Goal: Task Accomplishment & Management: Use online tool/utility

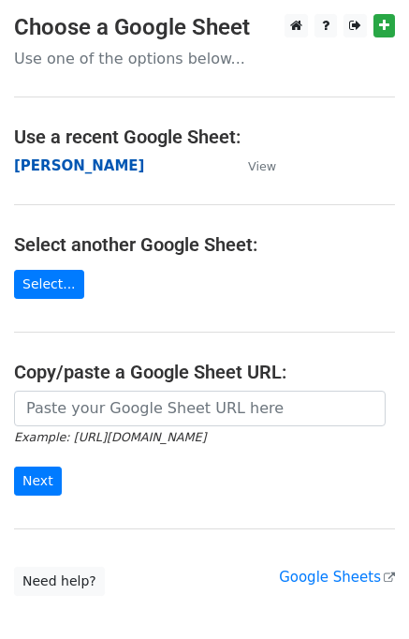
click at [24, 169] on strong "Jim" at bounding box center [79, 165] width 130 height 17
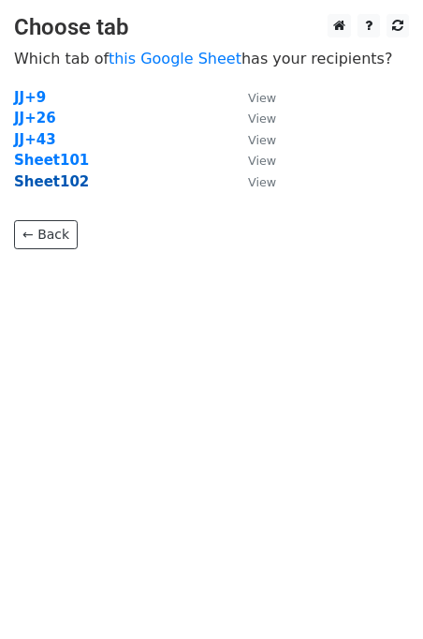
click at [62, 183] on strong "Sheet102" at bounding box center [51, 181] width 75 height 17
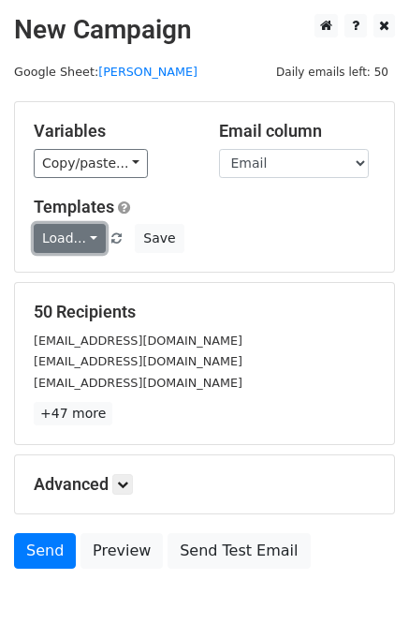
click at [74, 236] on link "Load..." at bounding box center [70, 238] width 72 height 29
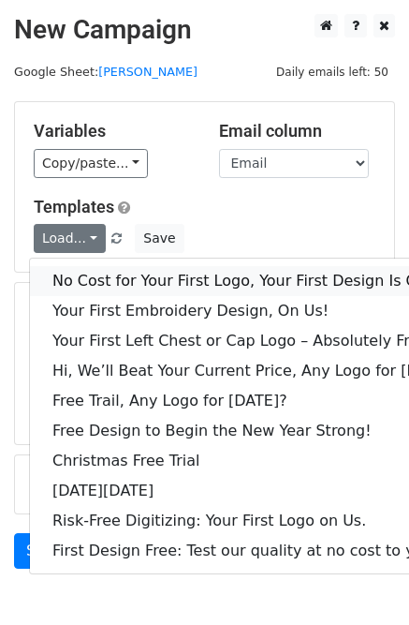
click at [106, 288] on link "No Cost for Your First Logo, Your First Design Is On Us!" at bounding box center [256, 281] width 452 height 30
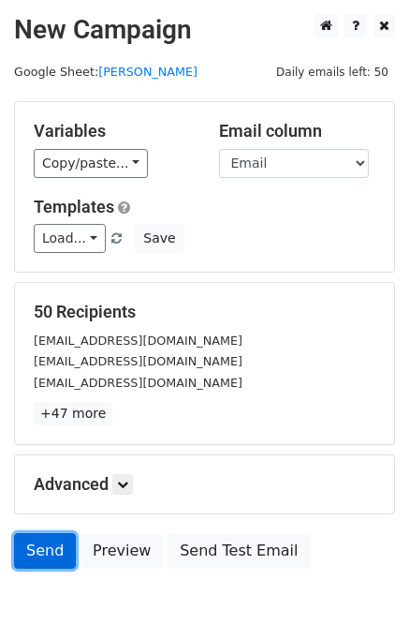
click at [55, 559] on link "Send" at bounding box center [45, 551] width 62 height 36
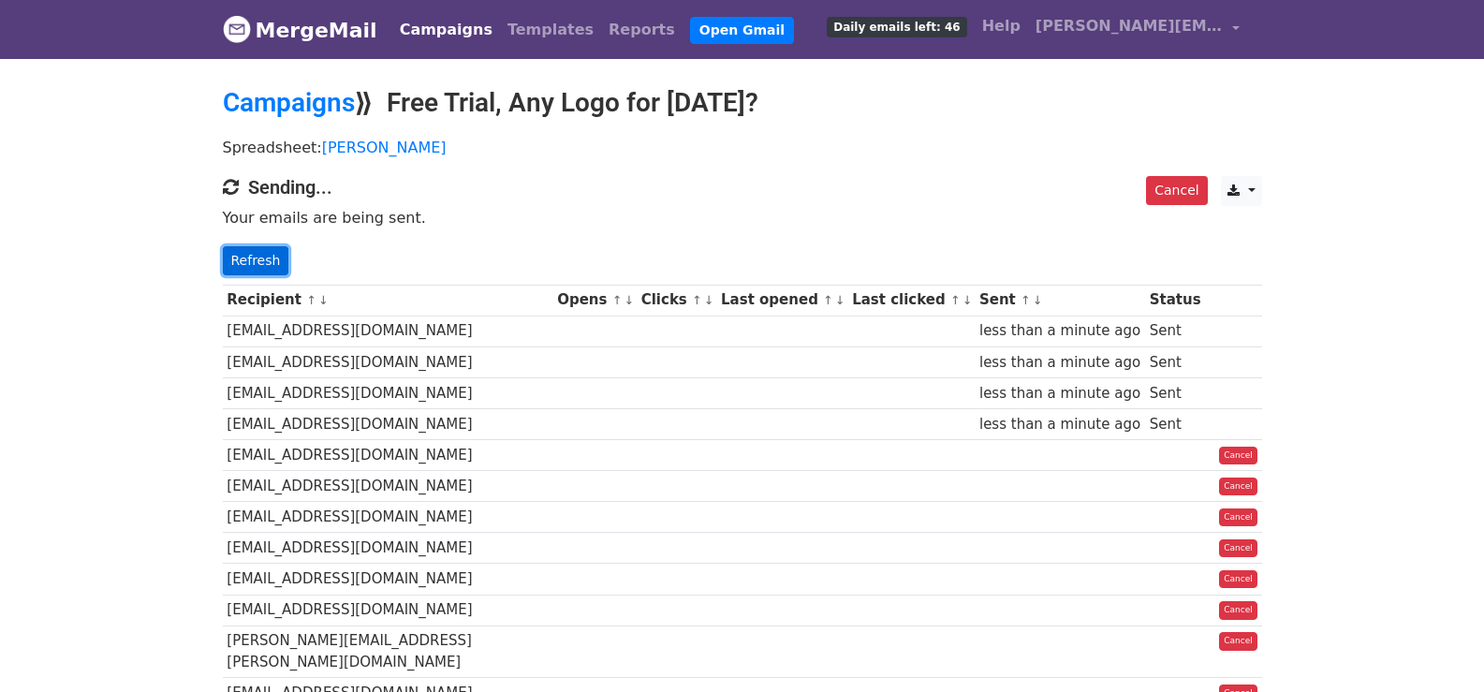
click at [235, 253] on link "Refresh" at bounding box center [256, 260] width 66 height 29
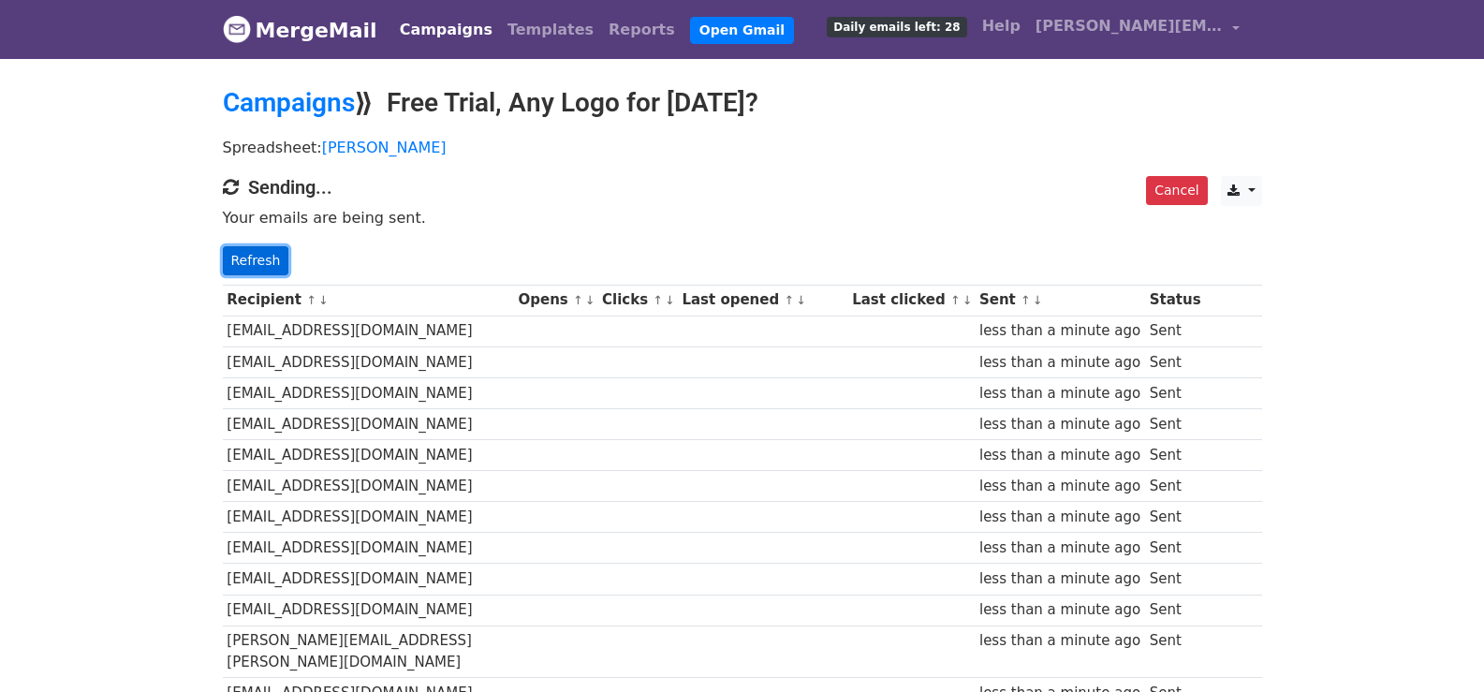
click at [254, 250] on link "Refresh" at bounding box center [256, 260] width 66 height 29
click at [260, 267] on link "Refresh" at bounding box center [256, 260] width 66 height 29
click at [253, 263] on link "Refresh" at bounding box center [256, 260] width 66 height 29
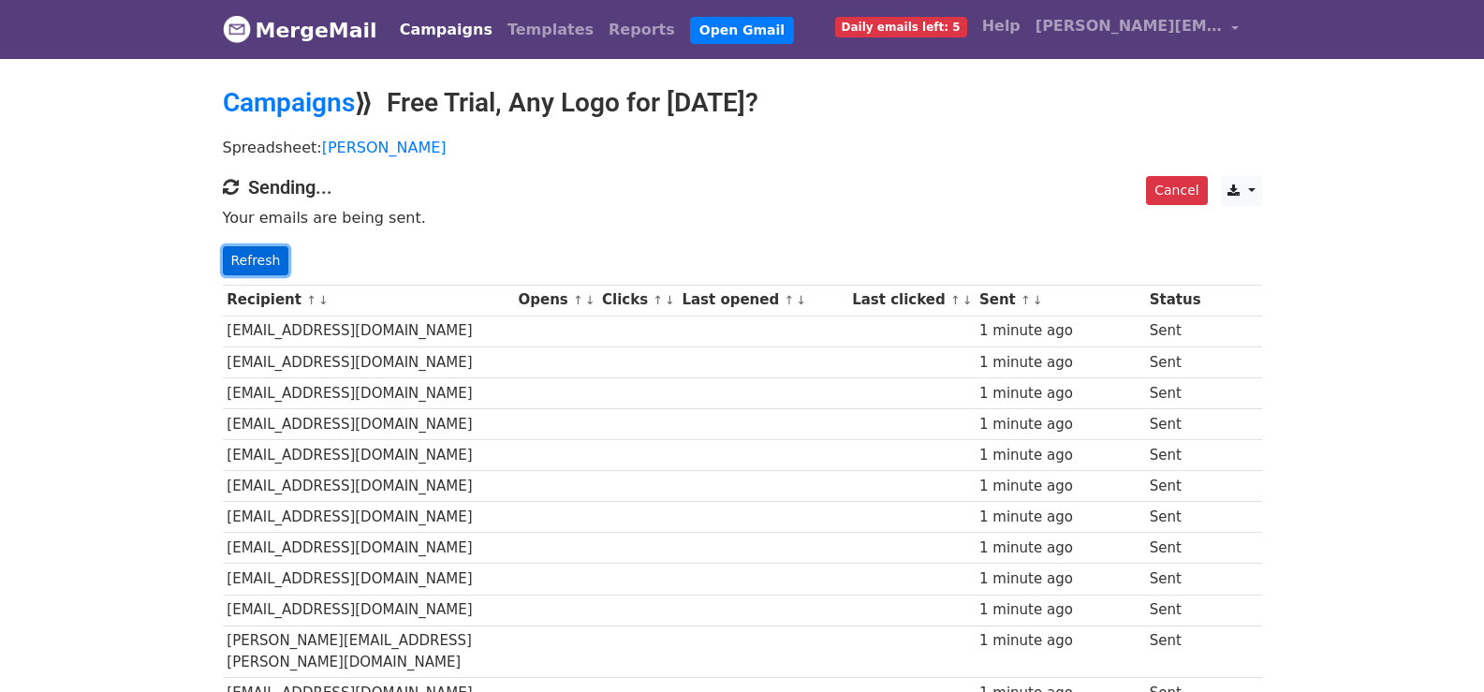
click at [263, 263] on link "Refresh" at bounding box center [256, 260] width 66 height 29
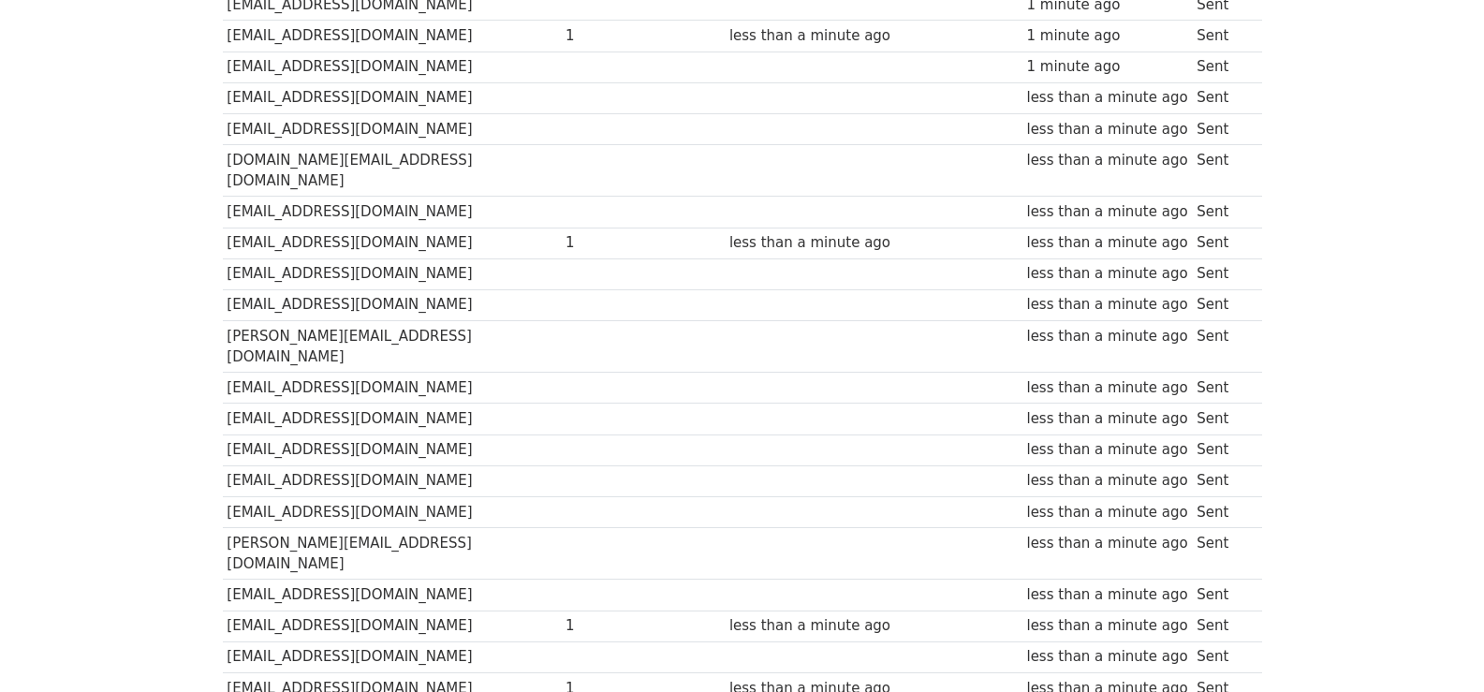
scroll to position [1335, 0]
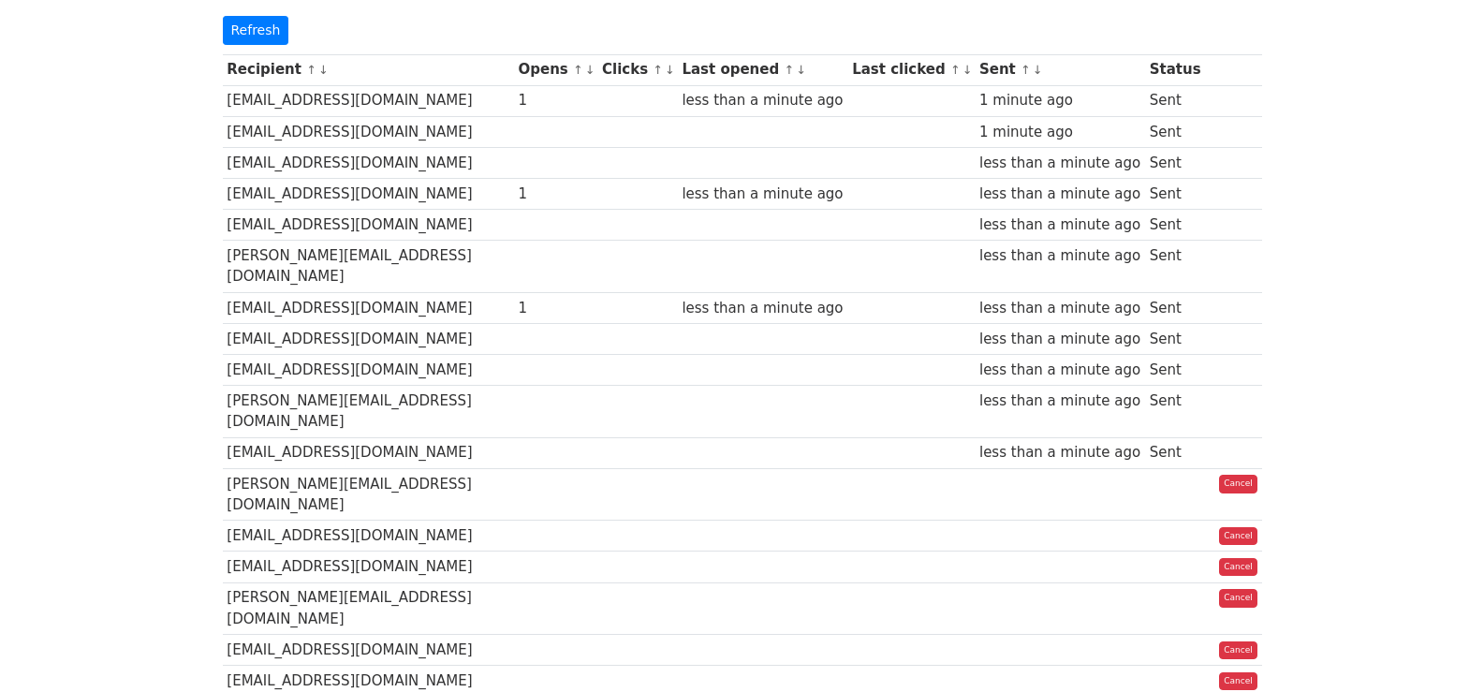
scroll to position [109, 0]
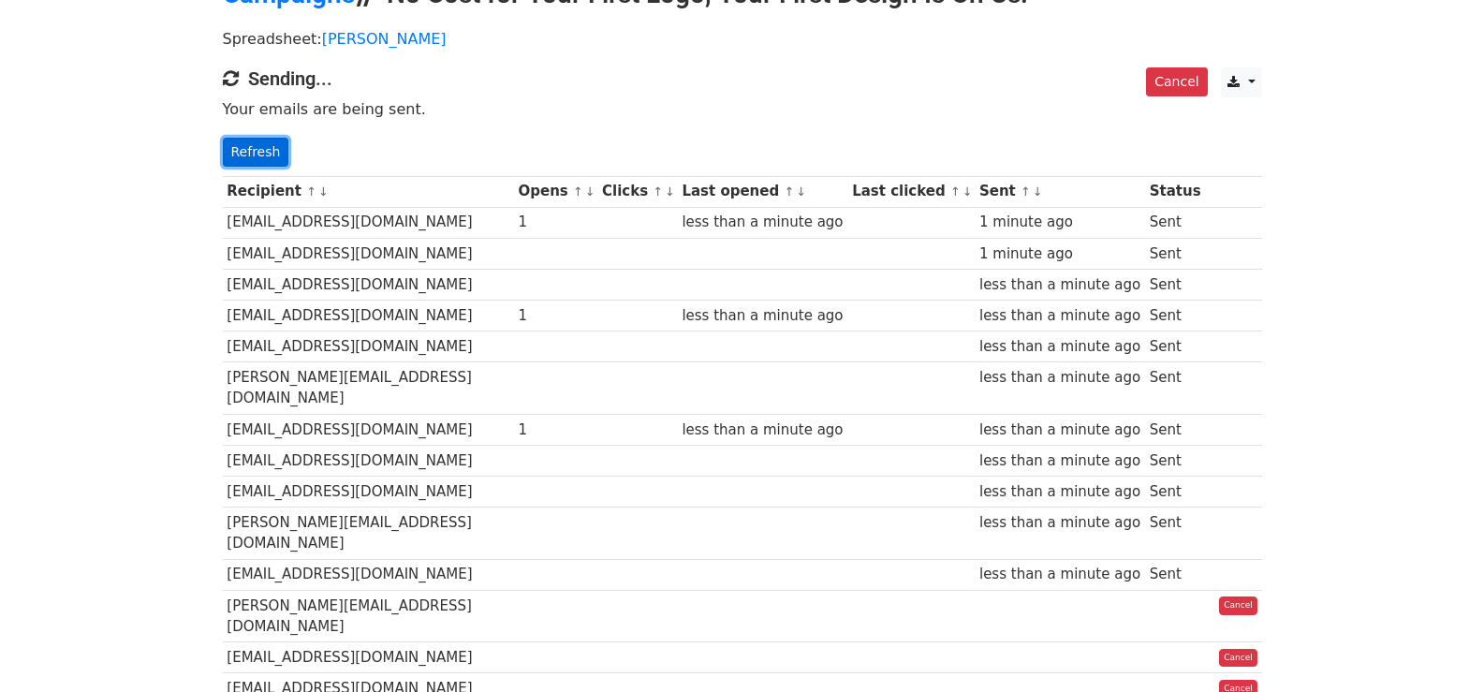
click at [257, 161] on link "Refresh" at bounding box center [256, 152] width 66 height 29
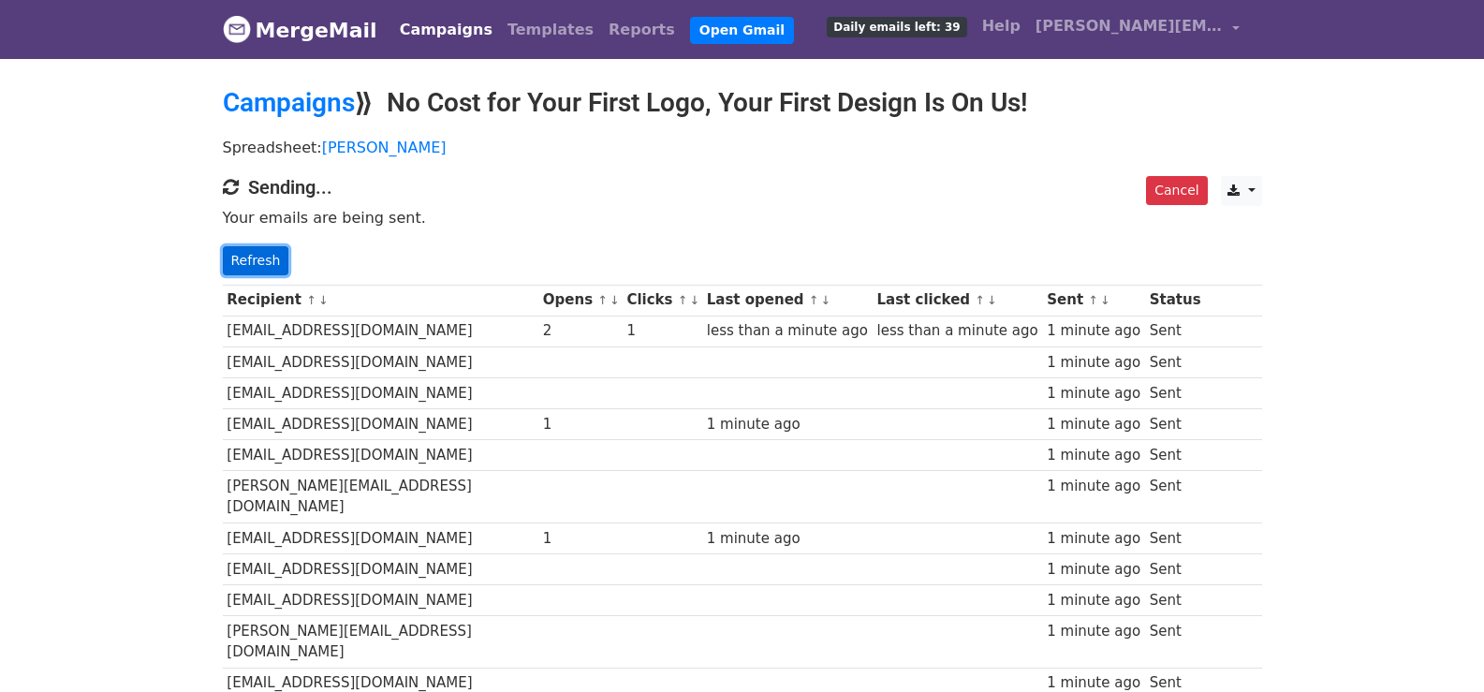
click at [265, 248] on link "Refresh" at bounding box center [256, 260] width 66 height 29
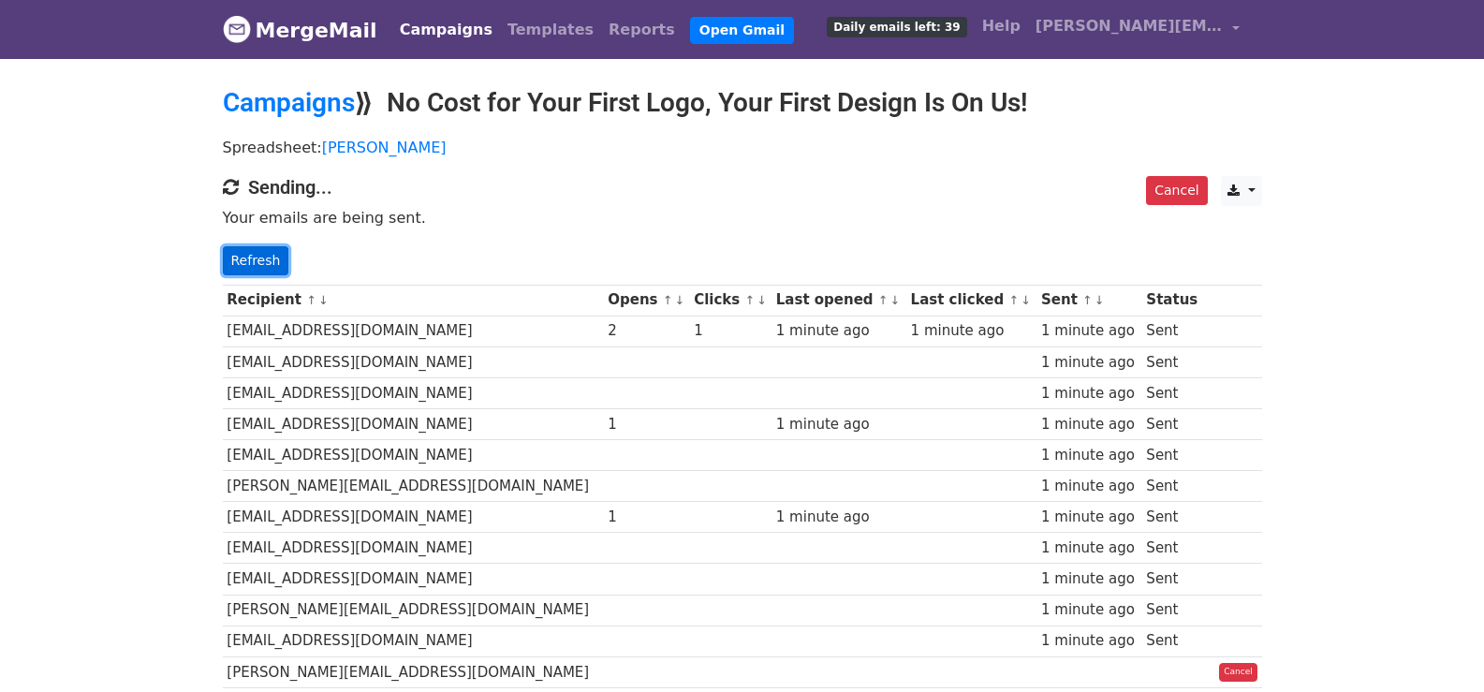
click at [256, 263] on link "Refresh" at bounding box center [256, 260] width 66 height 29
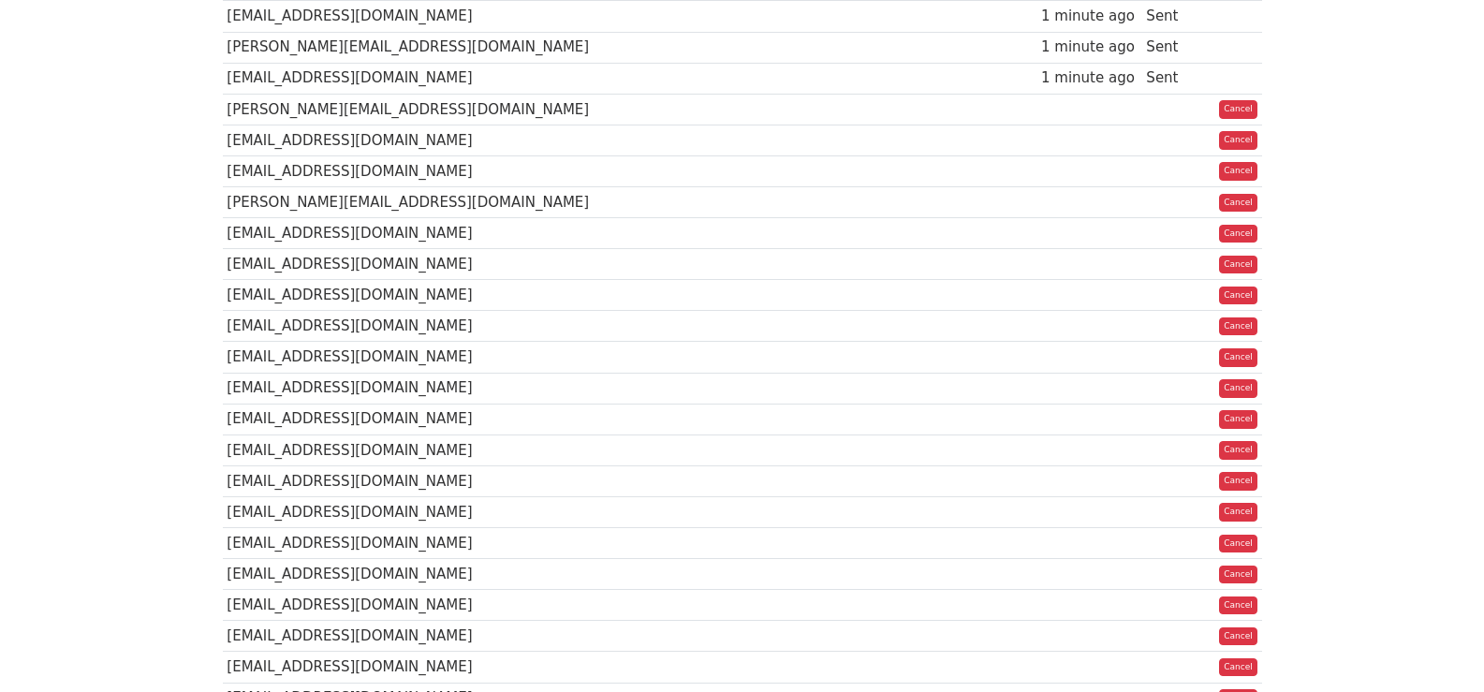
scroll to position [250, 0]
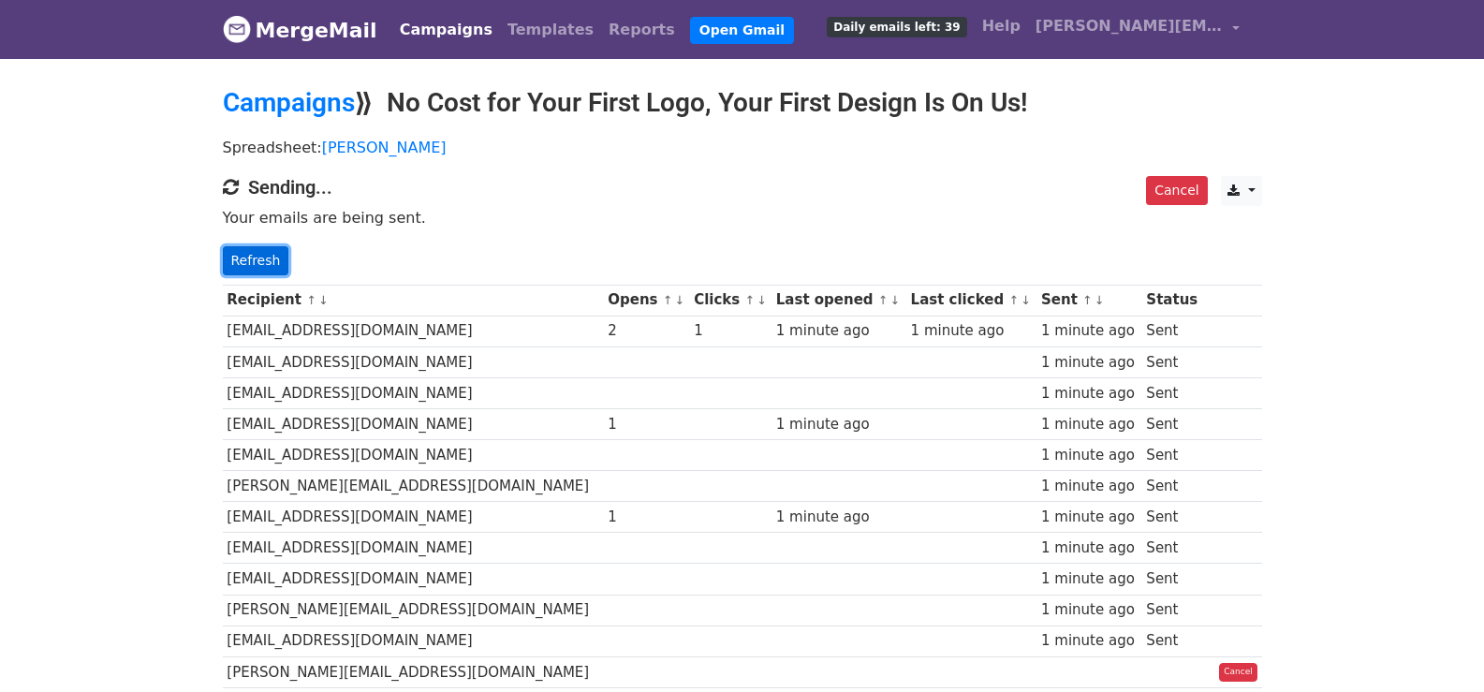
click at [266, 250] on link "Refresh" at bounding box center [256, 260] width 66 height 29
click at [265, 267] on link "Refresh" at bounding box center [256, 260] width 66 height 29
click at [256, 259] on link "Refresh" at bounding box center [256, 260] width 66 height 29
